Goal: Navigation & Orientation: Find specific page/section

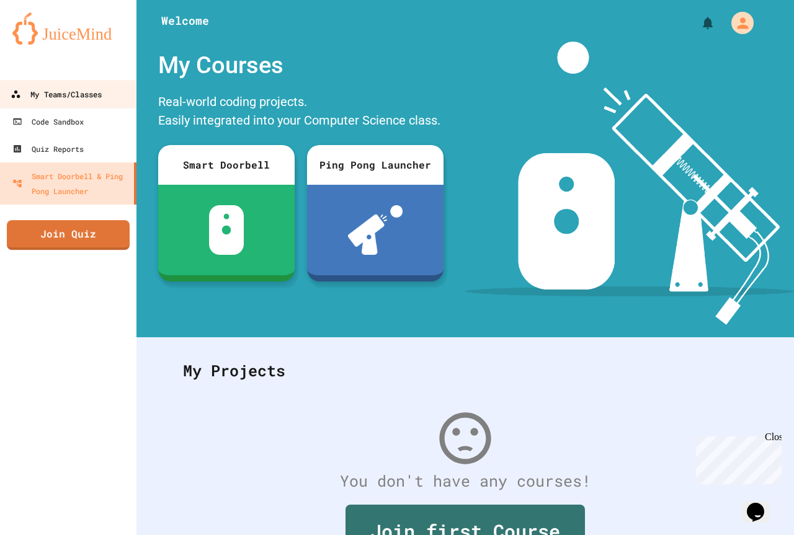
click at [71, 90] on div "My Teams/Classes" at bounding box center [56, 95] width 91 height 16
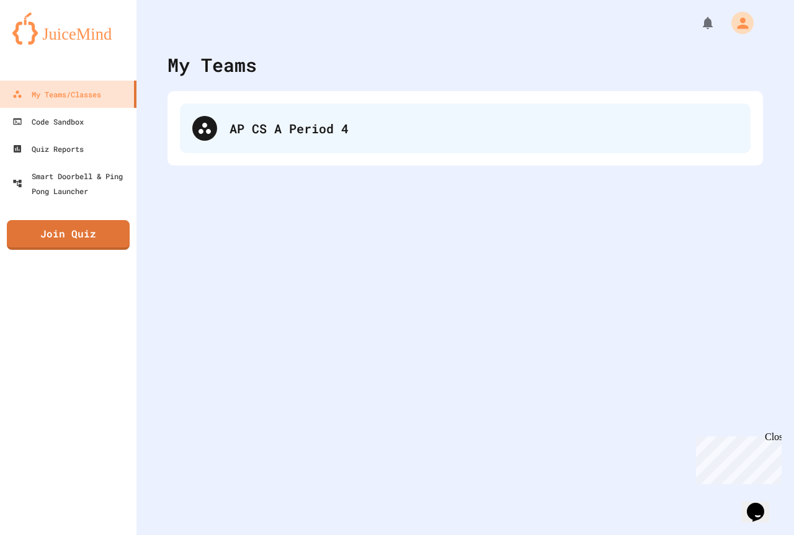
click at [352, 131] on div "AP CS A Period 4" at bounding box center [484, 128] width 509 height 19
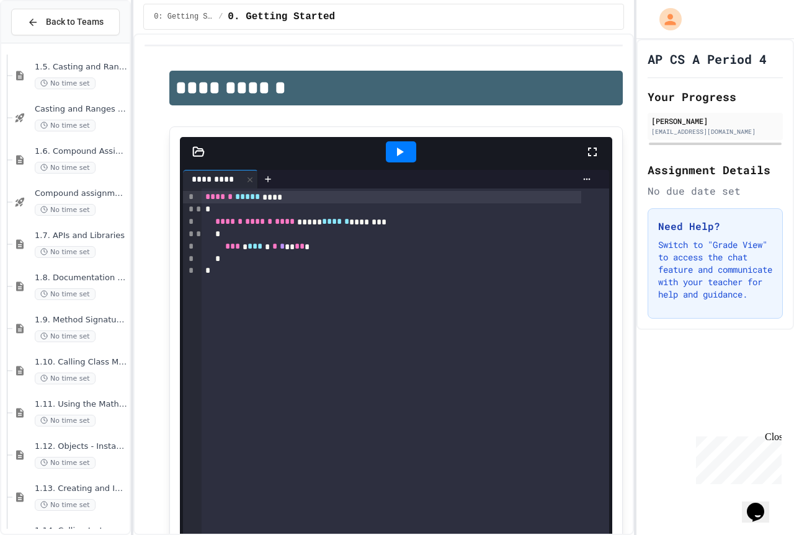
scroll to position [462, 0]
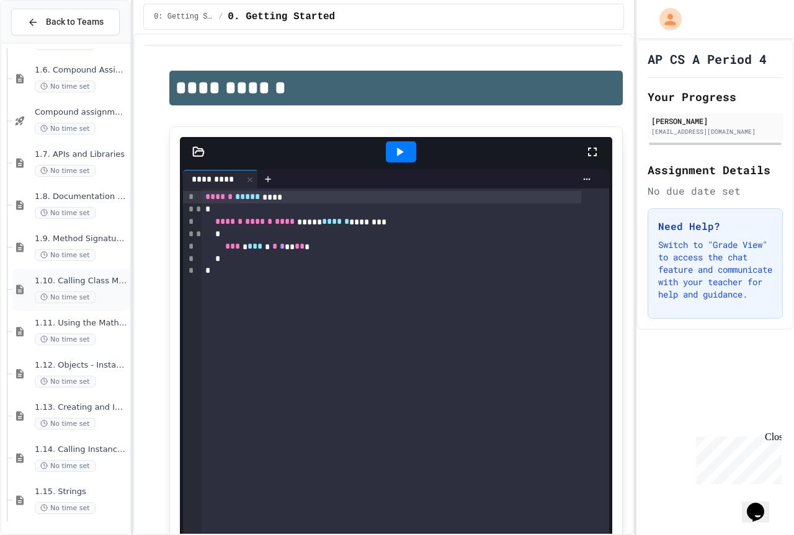
click at [108, 292] on div "No time set" at bounding box center [81, 298] width 92 height 12
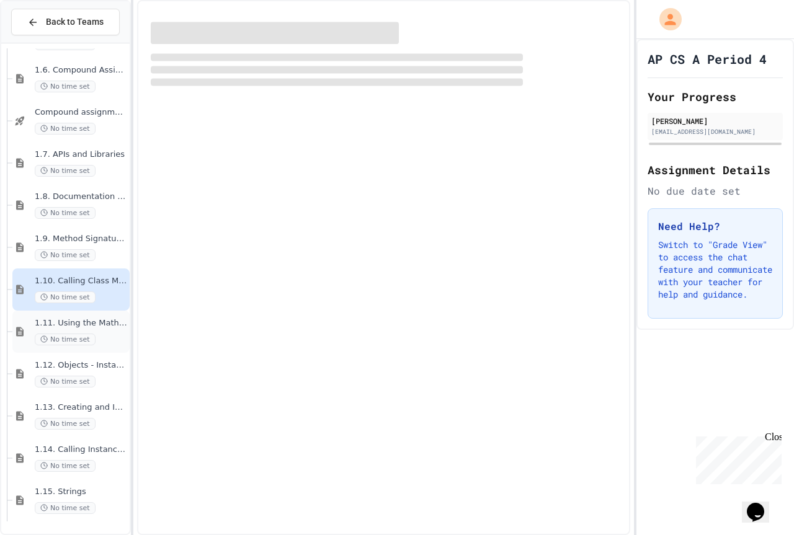
scroll to position [447, 0]
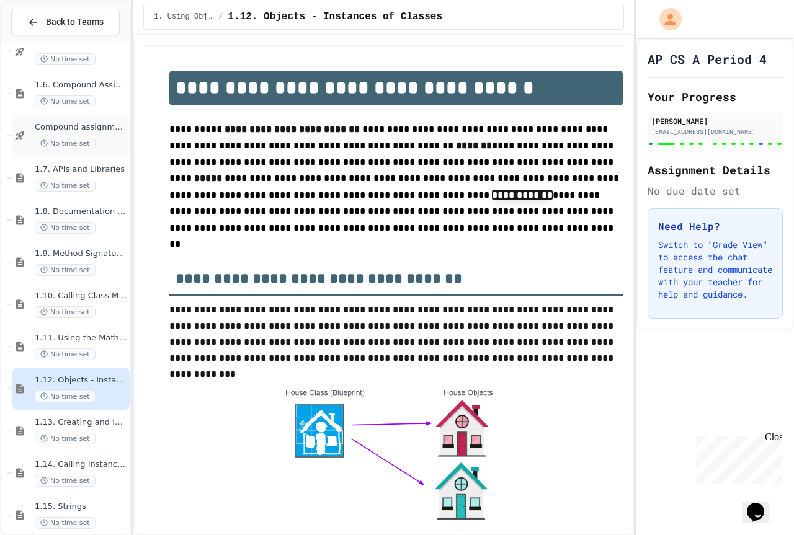
click at [105, 155] on div "Compound assignment operators - Quiz No time set" at bounding box center [70, 136] width 117 height 42
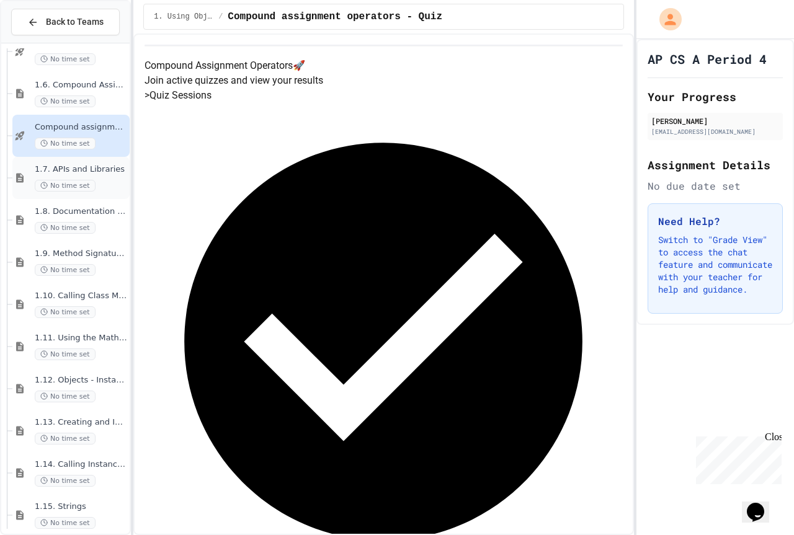
click at [89, 171] on span "1.7. APIs and Libraries" at bounding box center [81, 169] width 92 height 11
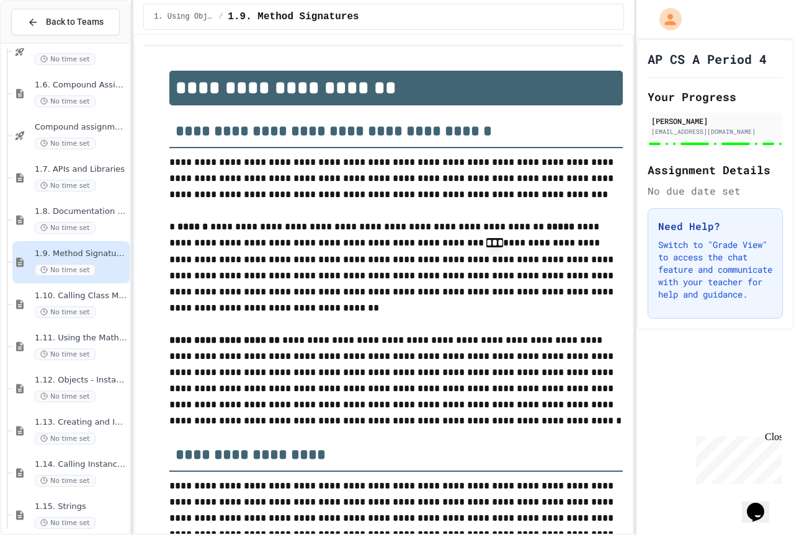
click at [97, 215] on span "1.8. Documentation with Comments and Preconditions" at bounding box center [81, 212] width 92 height 11
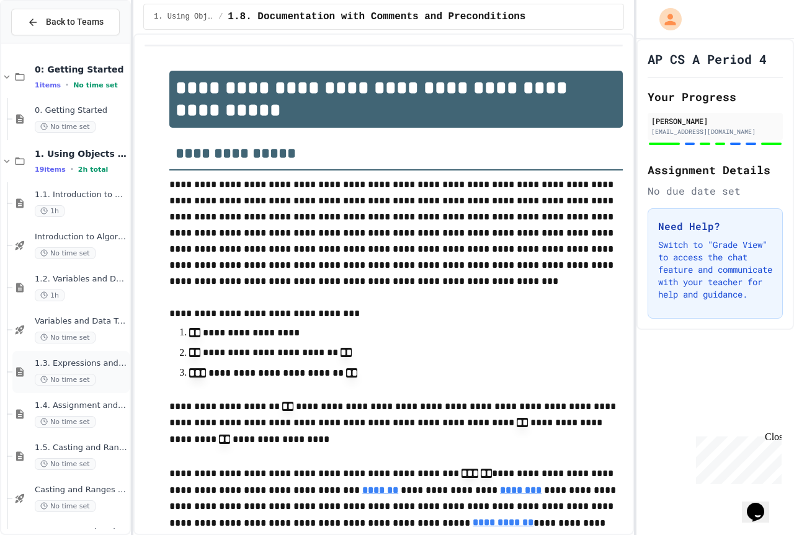
click at [94, 369] on div "1.3. Expressions and Output [New] No time set" at bounding box center [81, 372] width 92 height 27
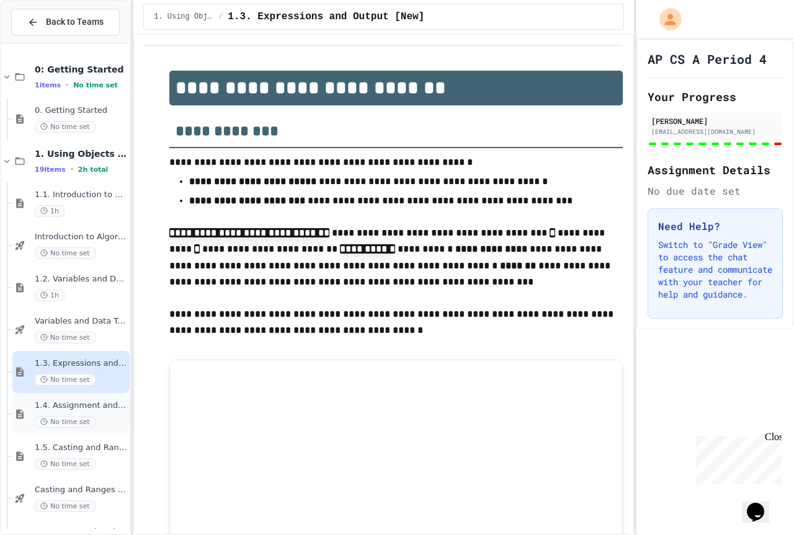
click at [93, 408] on span "1.4. Assignment and Input" at bounding box center [81, 406] width 92 height 11
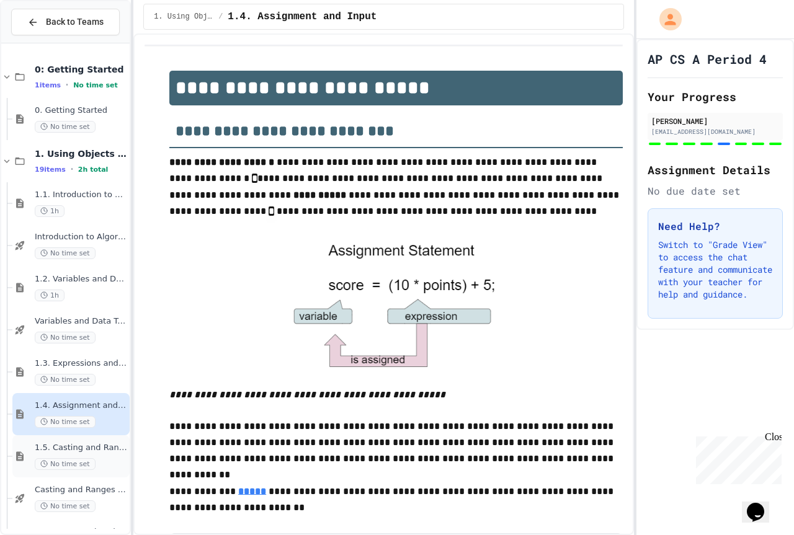
click at [96, 443] on span "1.5. Casting and Ranges of Values" at bounding box center [81, 448] width 92 height 11
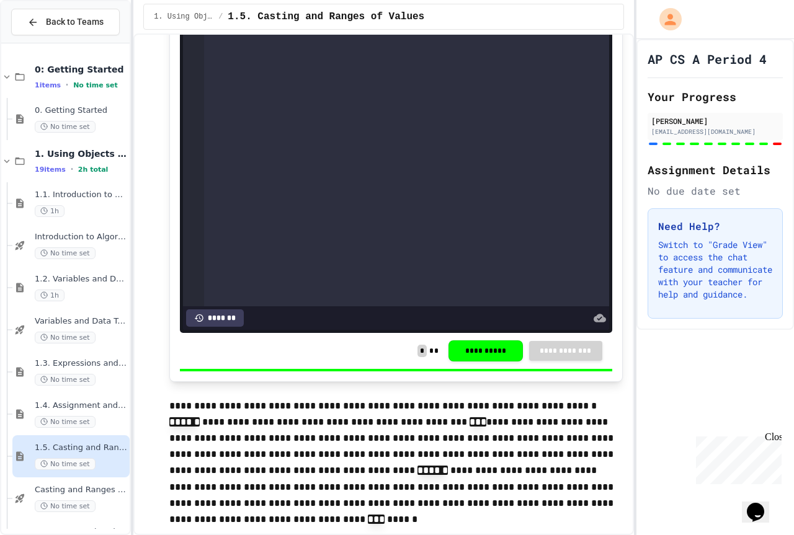
scroll to position [3288, 0]
